Goal: Transaction & Acquisition: Subscribe to service/newsletter

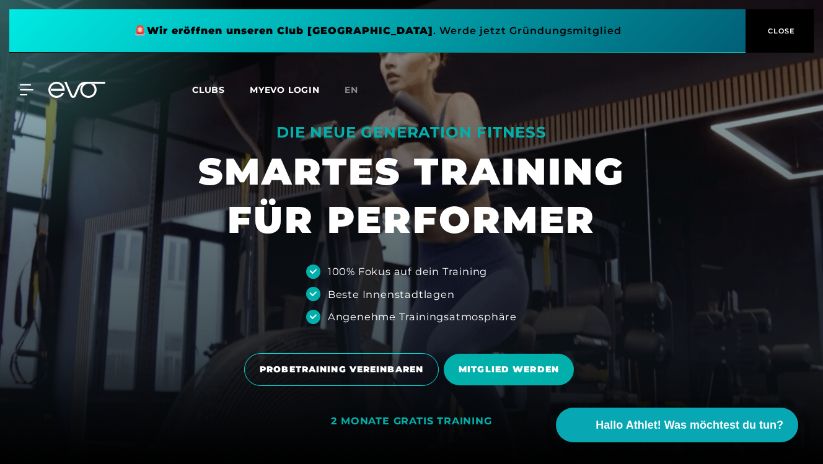
click at [213, 92] on span "Clubs" at bounding box center [208, 89] width 33 height 11
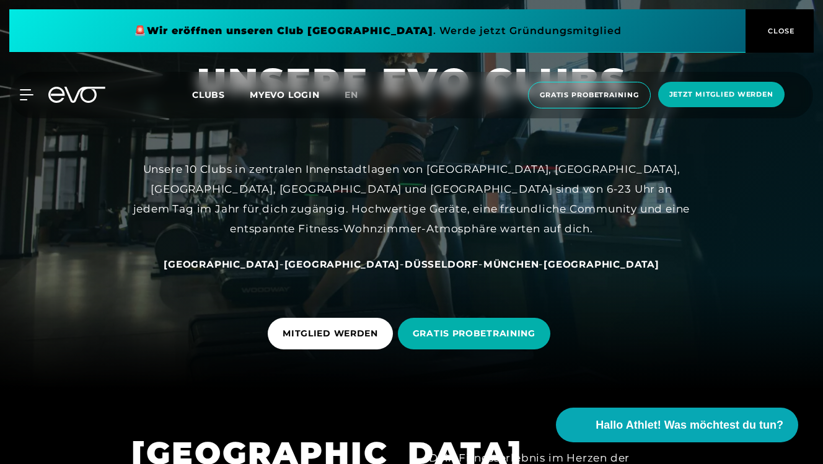
scroll to position [82, 0]
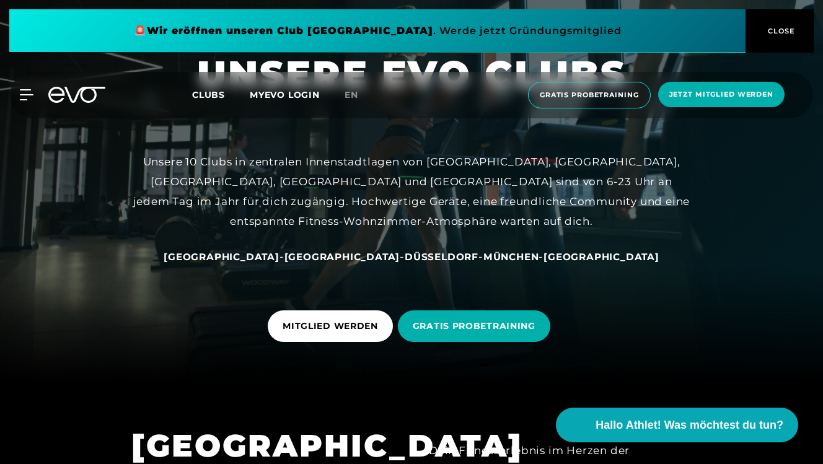
click at [276, 249] on div "[GEOGRAPHIC_DATA] - [GEOGRAPHIC_DATA] - [GEOGRAPHIC_DATA] - [GEOGRAPHIC_DATA] -…" at bounding box center [412, 257] width 558 height 20
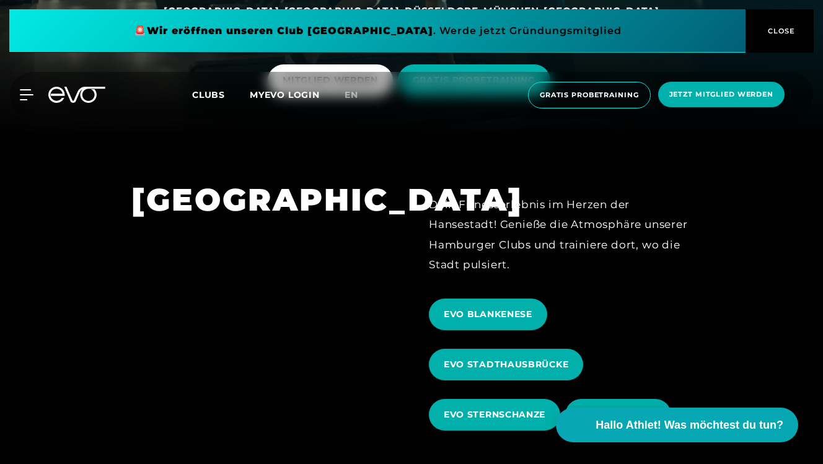
scroll to position [363, 0]
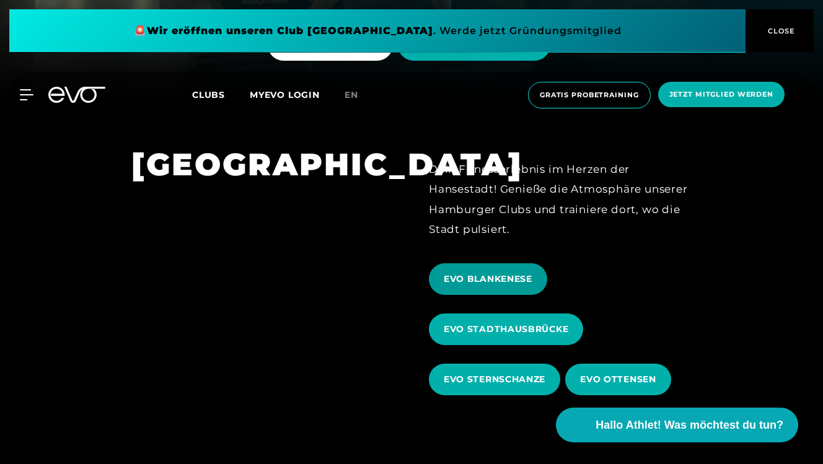
click at [498, 280] on span "EVO BLANKENESE" at bounding box center [488, 279] width 89 height 13
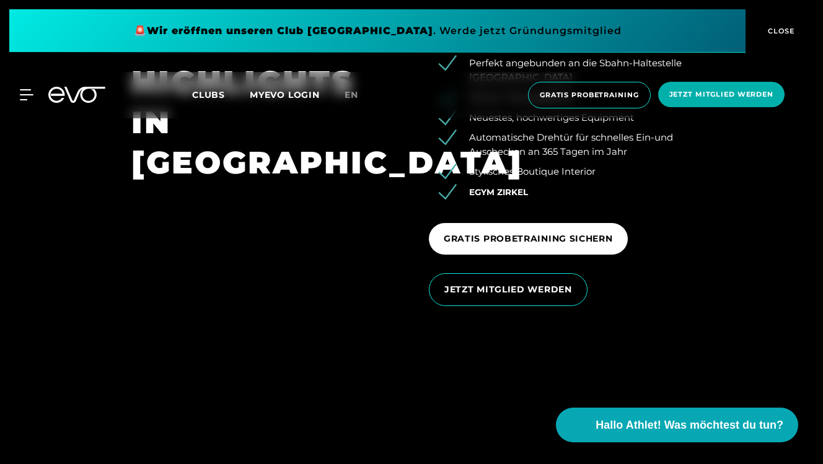
scroll to position [1815, 0]
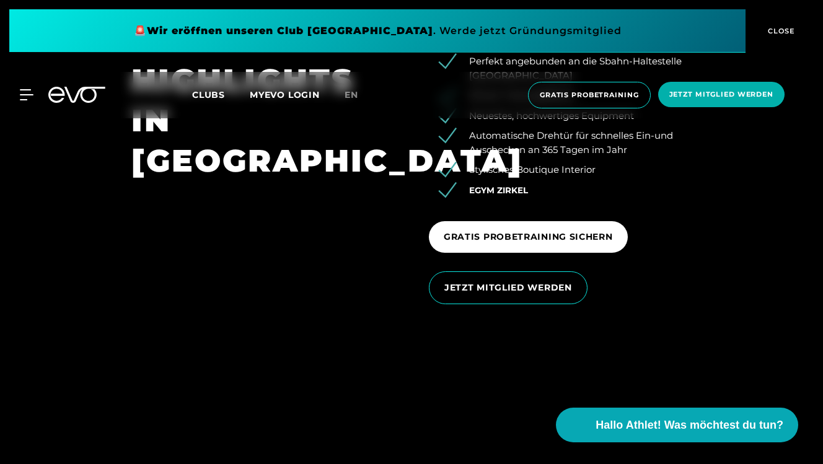
click at [493, 185] on span "EGYM Zirkel" at bounding box center [498, 190] width 59 height 10
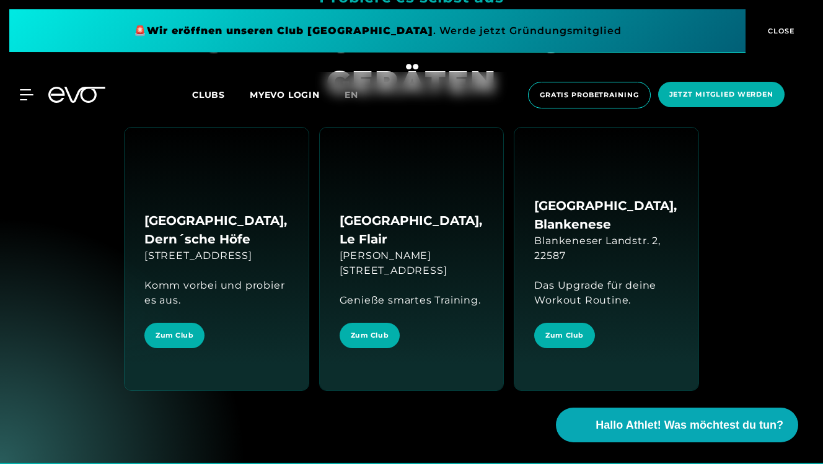
scroll to position [2155, 0]
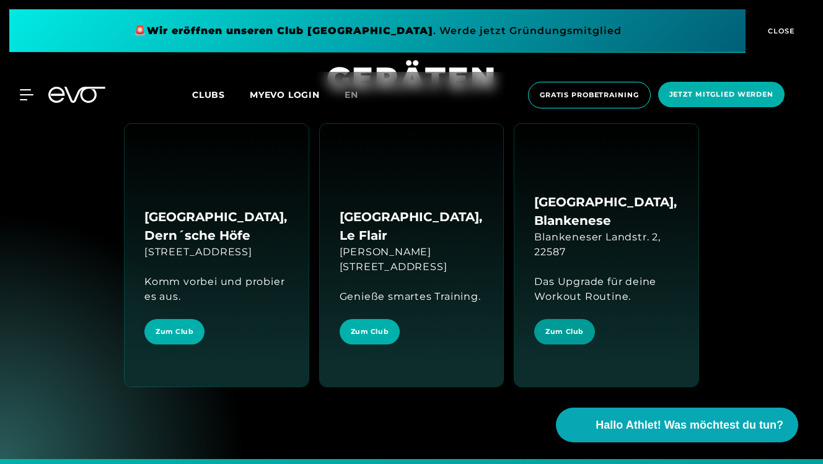
click at [564, 327] on span "Zum Club" at bounding box center [565, 332] width 38 height 11
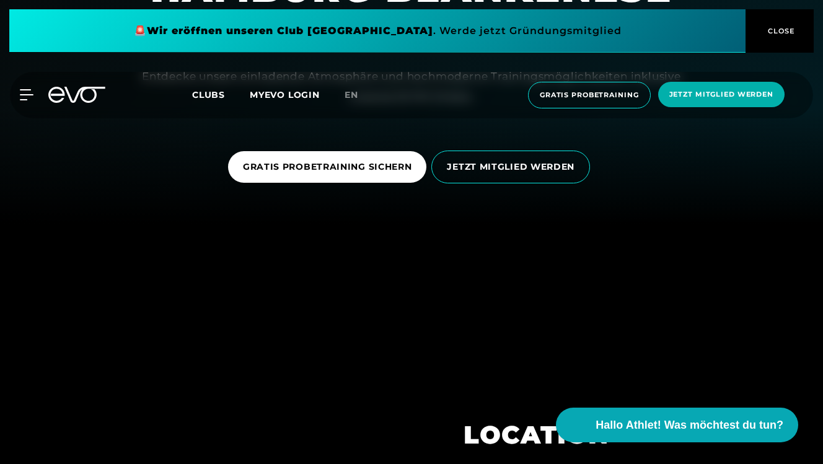
scroll to position [238, 0]
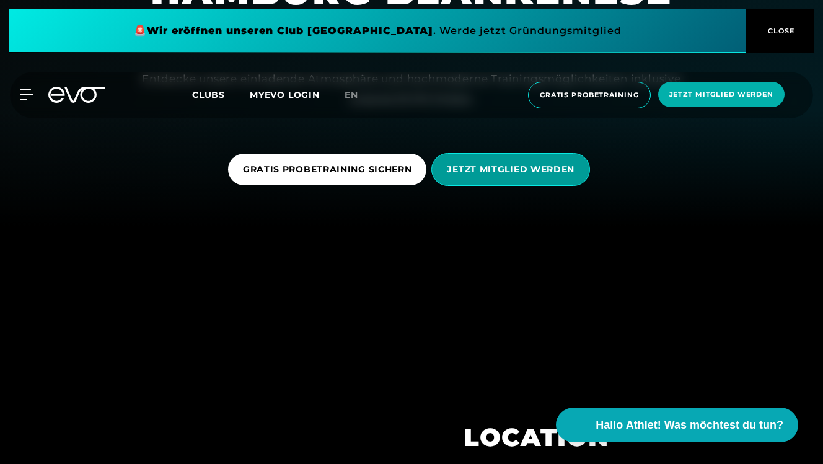
click at [528, 170] on span "JETZT MITGLIED WERDEN" at bounding box center [511, 169] width 128 height 13
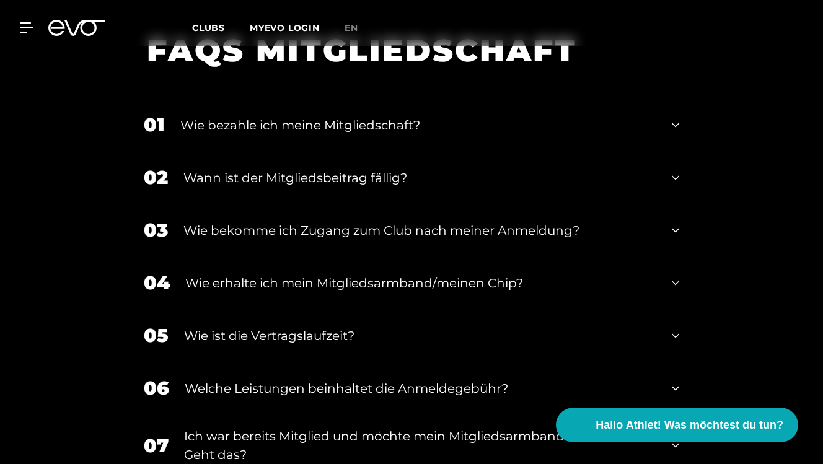
scroll to position [1477, 0]
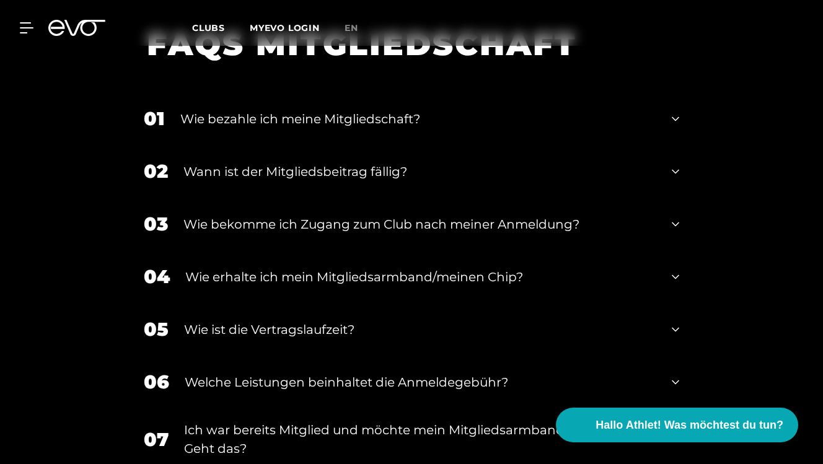
click at [677, 115] on icon at bounding box center [675, 119] width 7 height 15
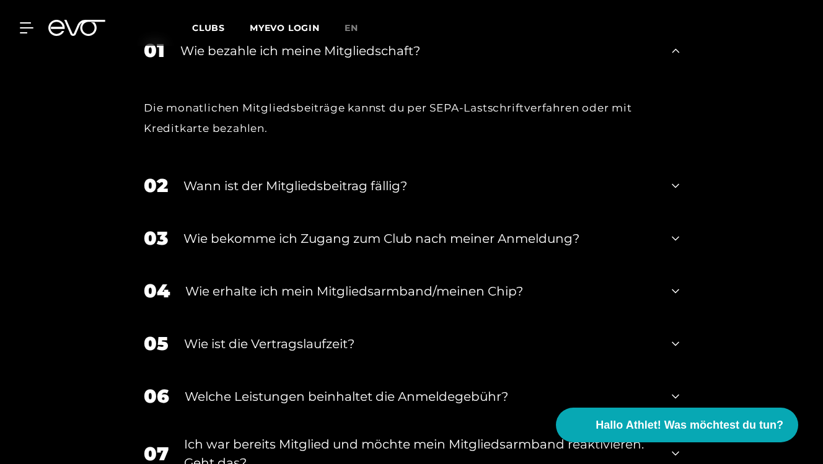
scroll to position [1560, 0]
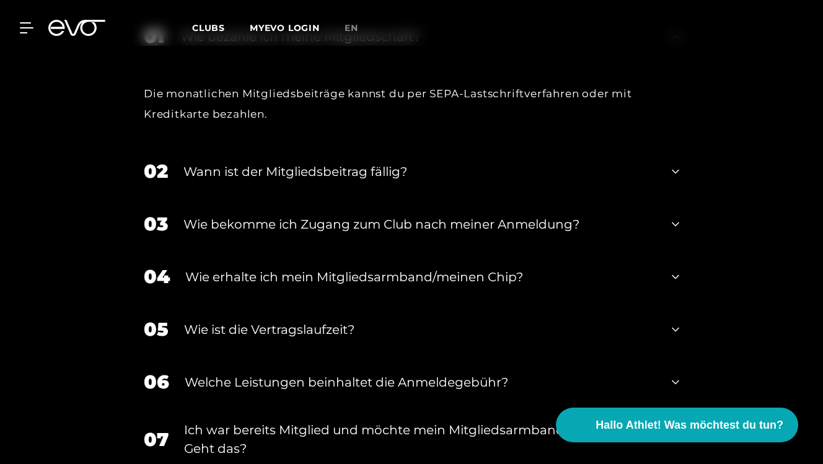
click at [674, 170] on icon at bounding box center [675, 171] width 7 height 4
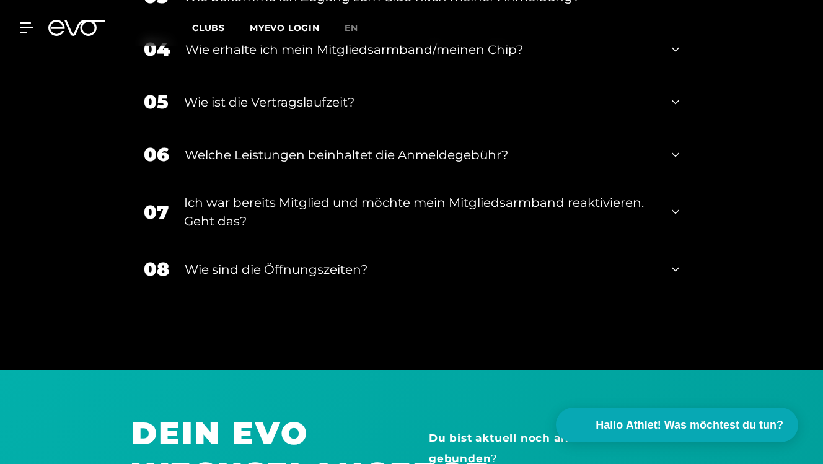
scroll to position [1850, 0]
click at [676, 96] on icon at bounding box center [675, 101] width 7 height 15
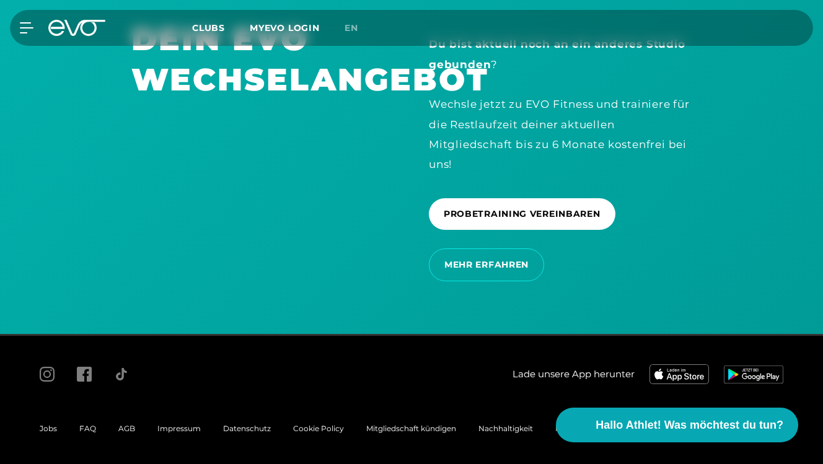
scroll to position [2369, 0]
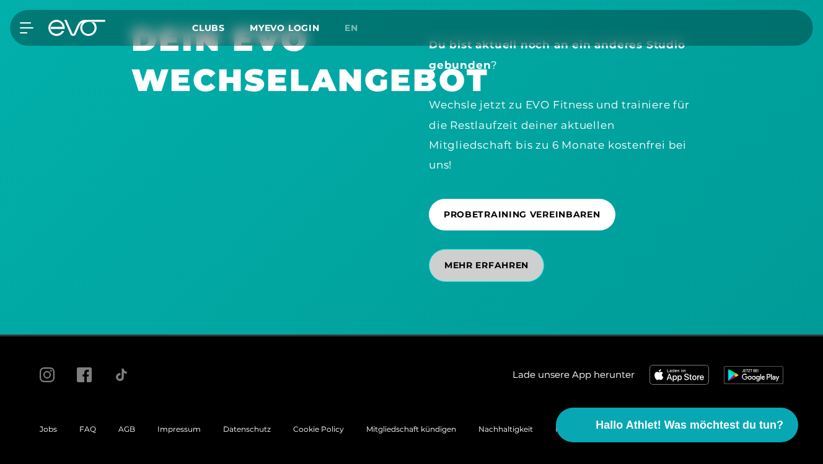
click at [510, 268] on span "MEHR ERFAHREN" at bounding box center [486, 265] width 84 height 13
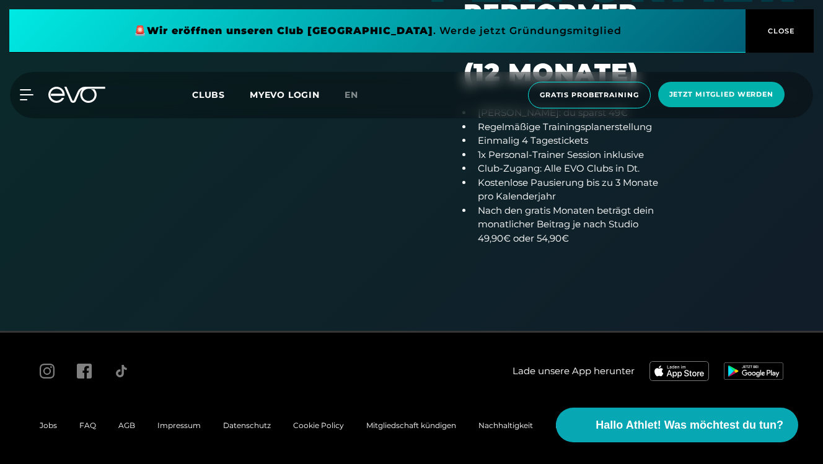
scroll to position [945, 0]
